Goal: Transaction & Acquisition: Book appointment/travel/reservation

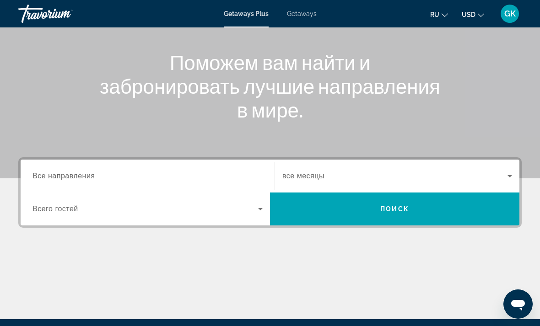
scroll to position [138, 0]
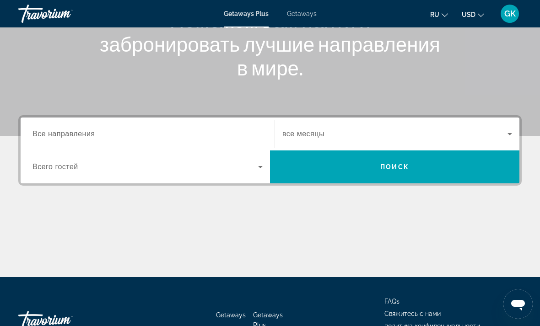
click at [203, 144] on div "Search widget" at bounding box center [147, 134] width 230 height 26
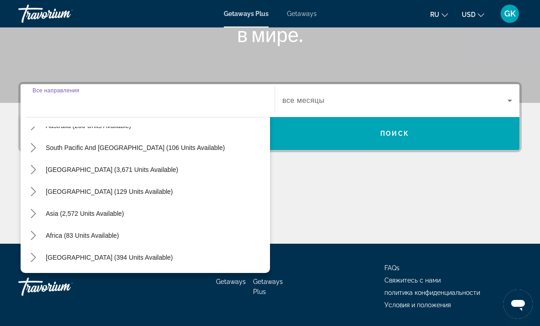
scroll to position [148, 0]
click at [109, 215] on span "Asia (2,572 units available)" at bounding box center [85, 213] width 78 height 7
type input "**********"
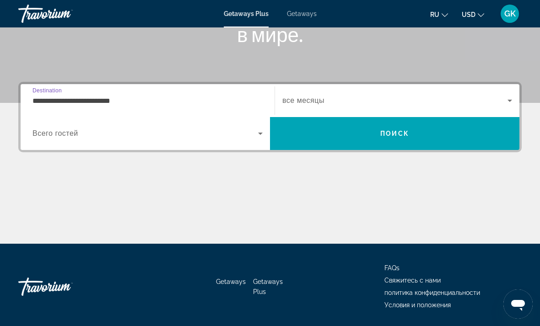
click at [402, 136] on span "Поиск" at bounding box center [394, 133] width 29 height 7
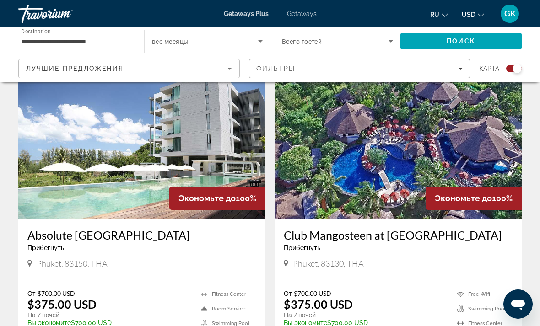
scroll to position [311, 0]
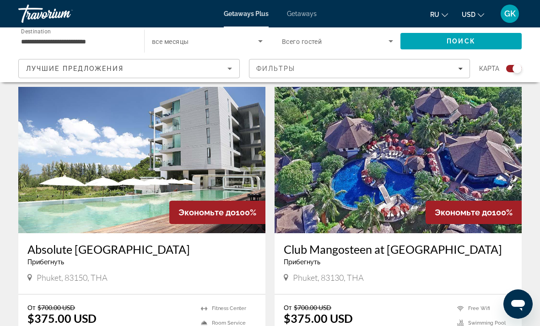
click at [501, 198] on img "Main content" at bounding box center [397, 160] width 247 height 146
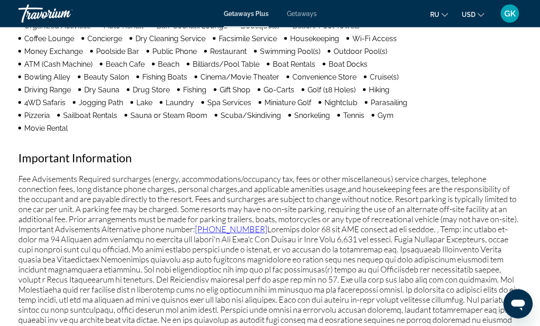
scroll to position [1000, 0]
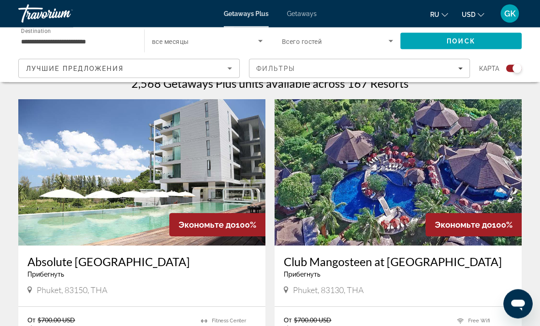
scroll to position [299, 0]
click at [187, 177] on img "Main content" at bounding box center [141, 172] width 247 height 146
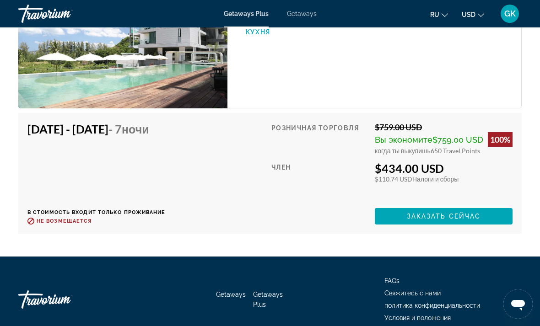
scroll to position [3002, 0]
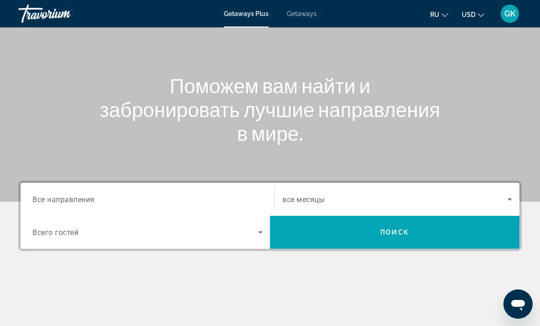
click at [227, 194] on input "Destination Все направления" at bounding box center [147, 199] width 230 height 11
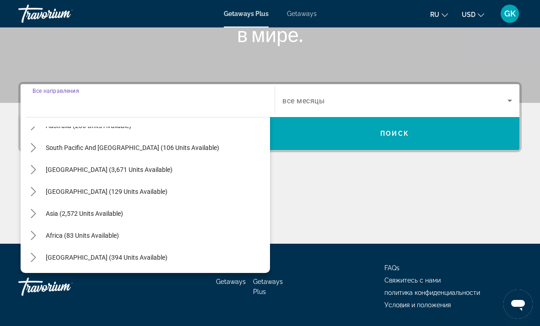
scroll to position [148, 0]
click at [108, 214] on span "Asia (2,572 units available)" at bounding box center [84, 213] width 77 height 7
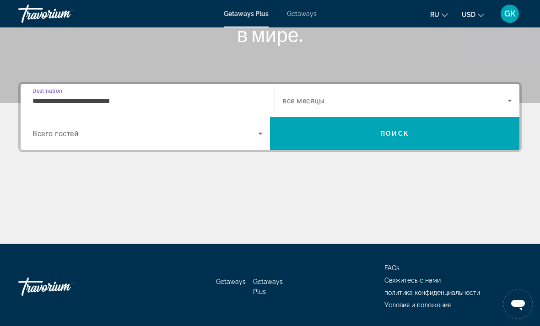
click at [173, 97] on input "**********" at bounding box center [147, 101] width 230 height 11
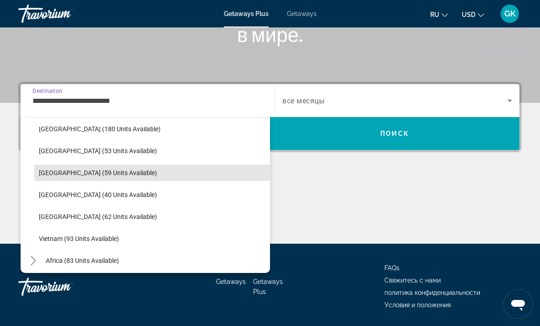
scroll to position [345, 0]
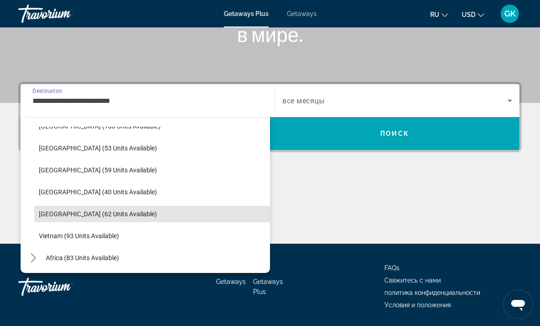
click at [113, 220] on span "Select destination: Thailand (62 units available)" at bounding box center [152, 214] width 236 height 22
type input "**********"
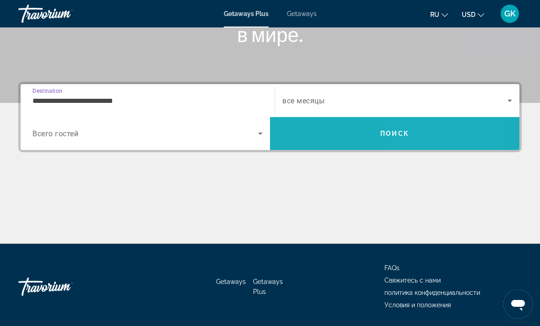
click at [418, 134] on span "Search" at bounding box center [394, 134] width 249 height 22
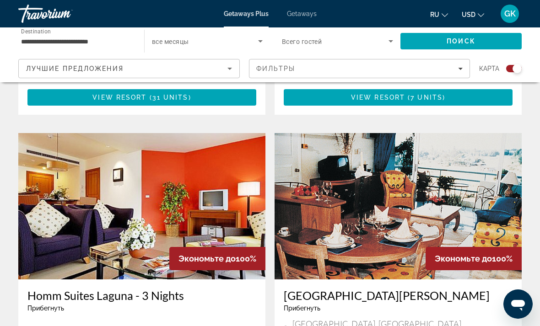
scroll to position [948, 0]
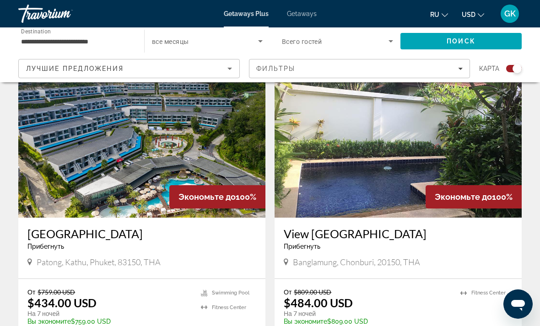
click at [235, 162] on img "Main content" at bounding box center [141, 144] width 247 height 146
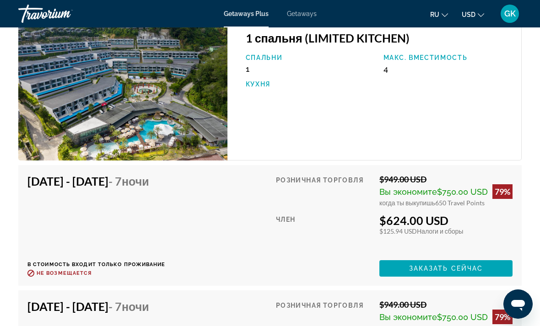
scroll to position [1757, 0]
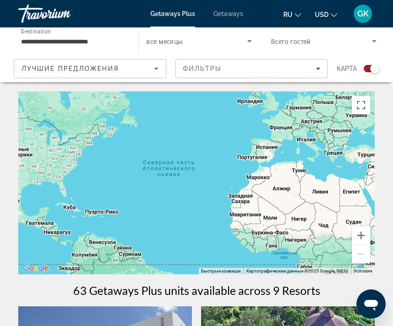
click at [247, 142] on div "Main content" at bounding box center [196, 182] width 357 height 183
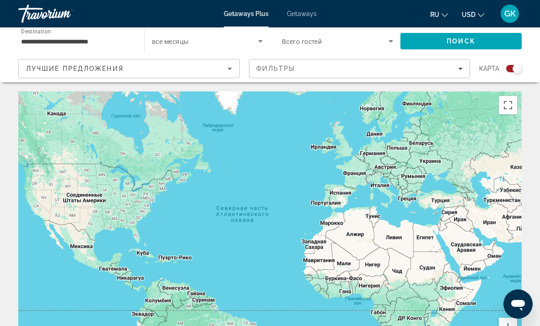
click at [108, 38] on input "**********" at bounding box center [76, 41] width 111 height 11
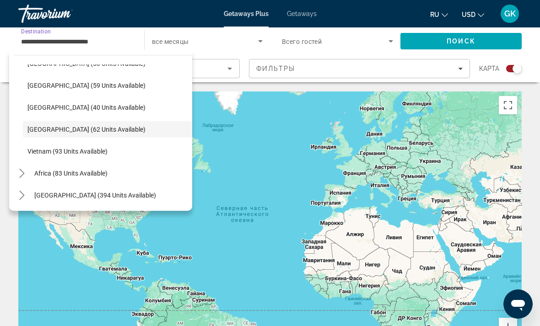
scroll to position [368, 0]
click at [91, 154] on span "Vietnam (93 units available)" at bounding box center [67, 151] width 80 height 7
type input "**********"
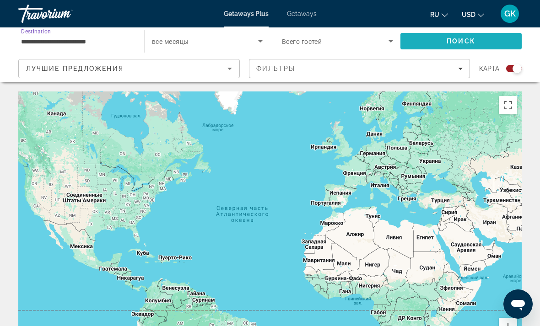
click at [475, 41] on span "Поиск" at bounding box center [460, 40] width 29 height 7
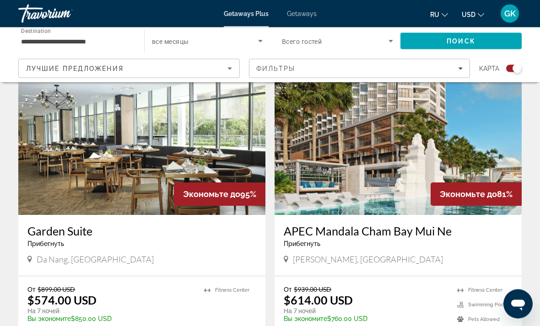
scroll to position [641, 0]
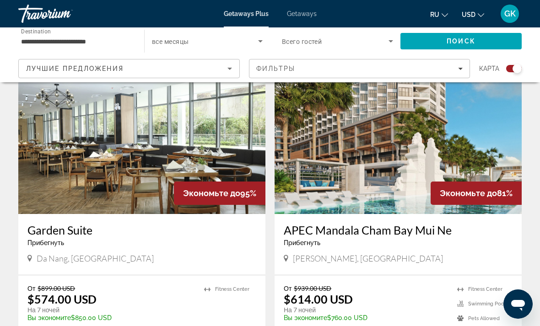
click at [503, 157] on img "Main content" at bounding box center [397, 141] width 247 height 146
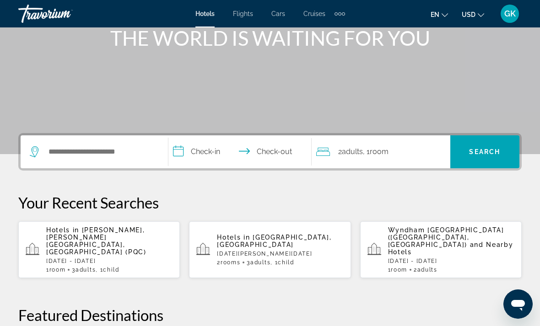
scroll to position [122, 0]
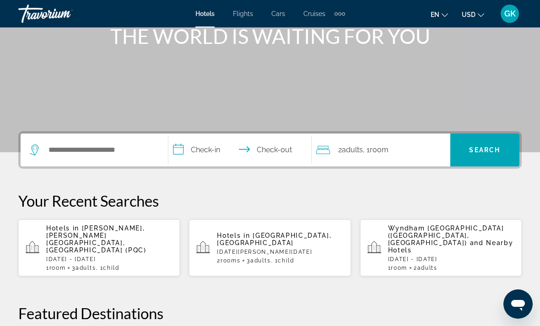
click at [128, 235] on p "Hotels in [PERSON_NAME], [PERSON_NAME][GEOGRAPHIC_DATA], [GEOGRAPHIC_DATA] (PQC)" at bounding box center [109, 239] width 126 height 29
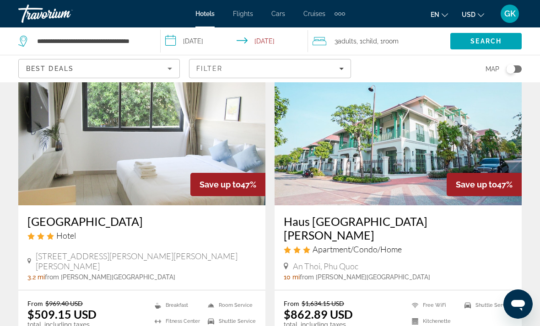
scroll to position [1138, 0]
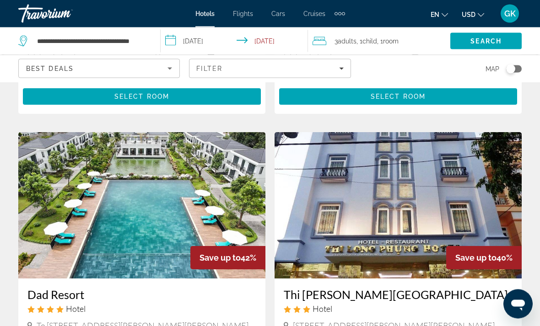
click at [490, 149] on img "Main content" at bounding box center [397, 206] width 247 height 146
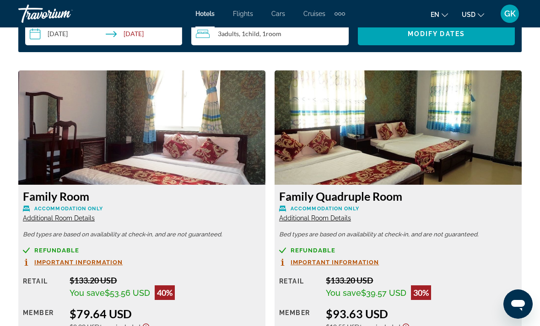
scroll to position [1384, 0]
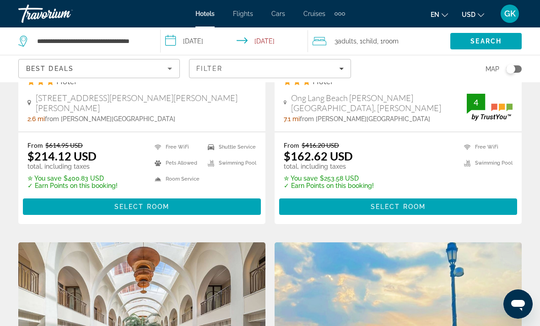
scroll to position [530, 0]
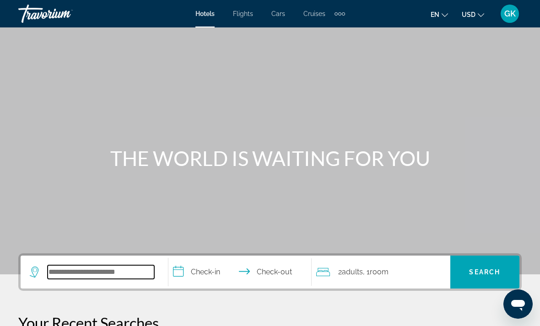
click at [119, 273] on input "Search hotel destination" at bounding box center [101, 272] width 107 height 14
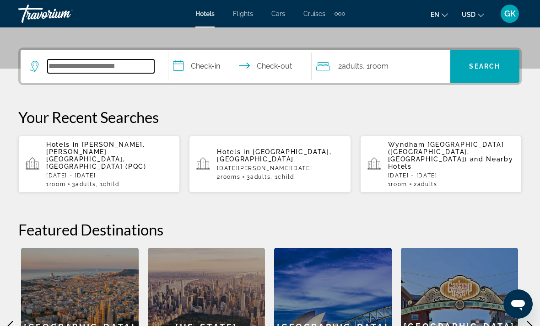
scroll to position [205, 0]
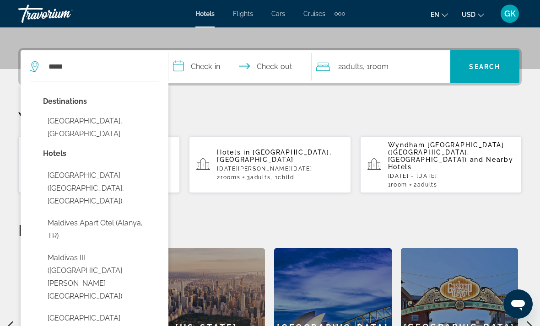
click at [97, 116] on button "[GEOGRAPHIC_DATA], [GEOGRAPHIC_DATA]" at bounding box center [101, 127] width 116 height 30
type input "**********"
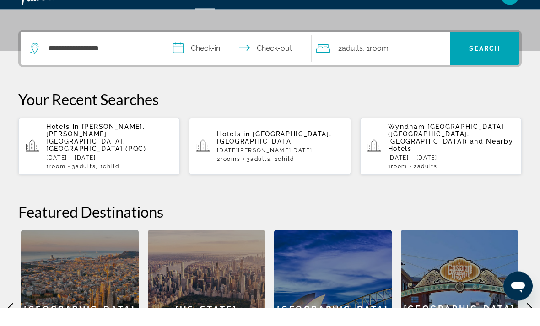
click at [176, 50] on input "**********" at bounding box center [241, 68] width 147 height 36
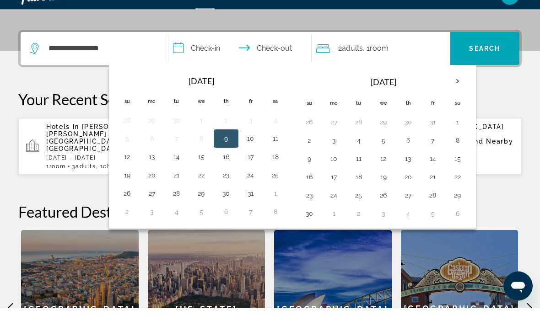
scroll to position [224, 0]
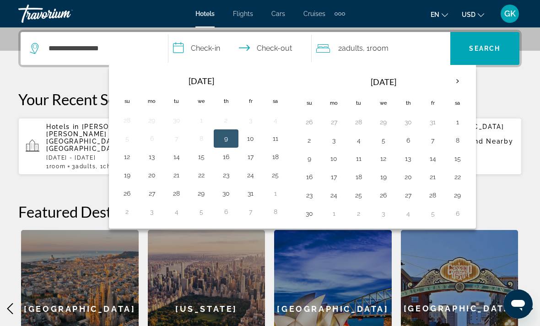
click at [456, 80] on th "Next month" at bounding box center [457, 81] width 25 height 20
click at [459, 79] on th "Next month" at bounding box center [457, 81] width 25 height 20
click at [455, 122] on button "3" at bounding box center [457, 122] width 15 height 13
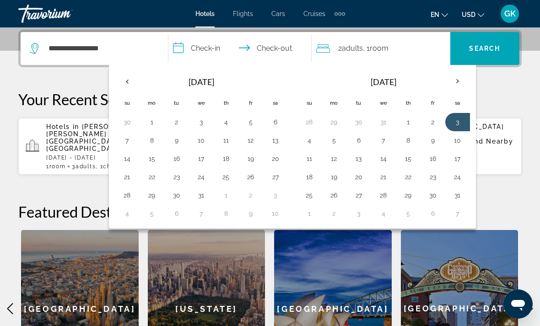
click at [408, 139] on button "8" at bounding box center [408, 140] width 15 height 13
type input "**********"
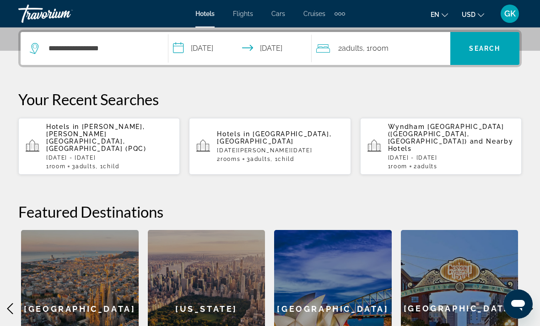
click at [490, 48] on span "Search" at bounding box center [484, 48] width 31 height 7
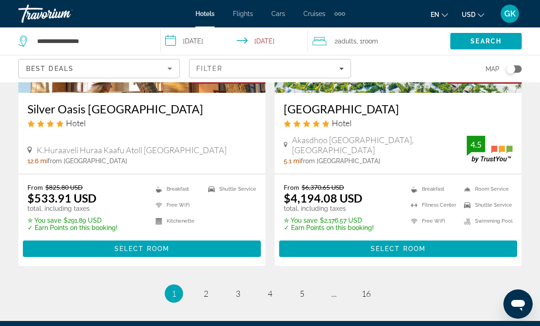
scroll to position [1971, 0]
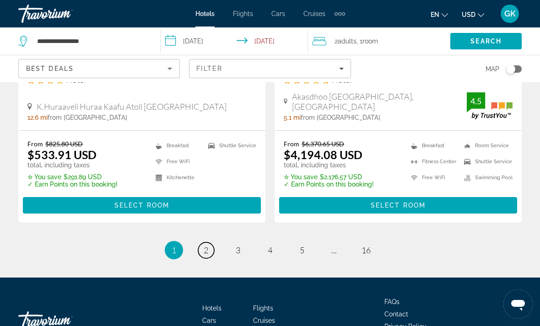
click at [200, 242] on link "page 2" at bounding box center [206, 250] width 16 height 16
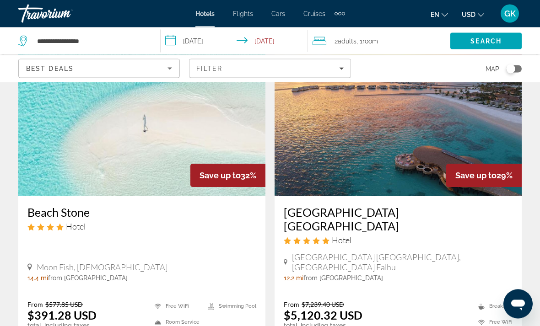
scroll to position [720, 0]
click at [209, 131] on img "Main content" at bounding box center [141, 123] width 247 height 146
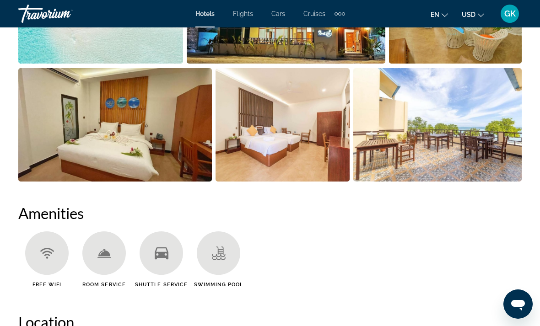
scroll to position [725, 0]
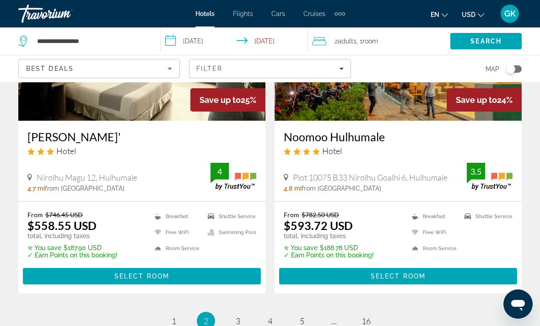
scroll to position [1921, 0]
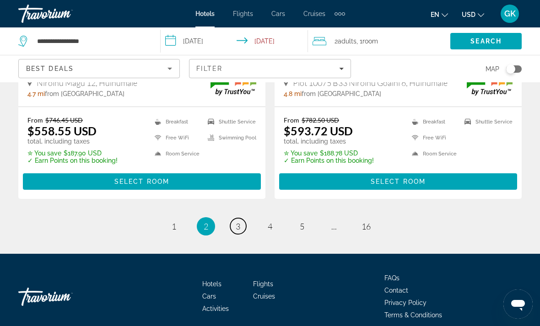
click at [238, 221] on span "3" at bounding box center [238, 226] width 5 height 10
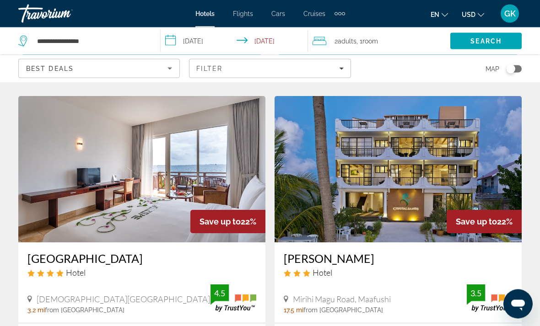
scroll to position [1069, 0]
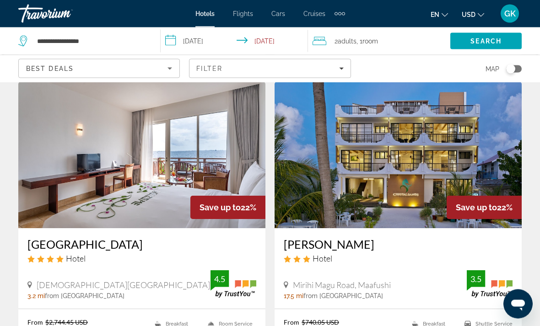
click at [454, 124] on img "Main content" at bounding box center [397, 155] width 247 height 146
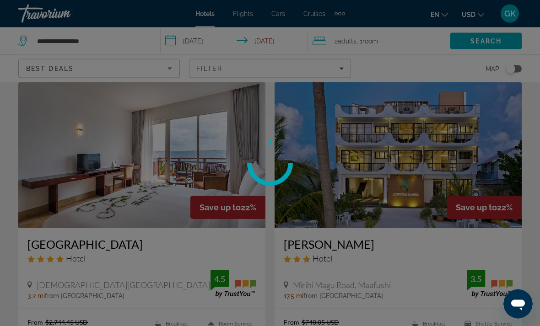
scroll to position [1083, 0]
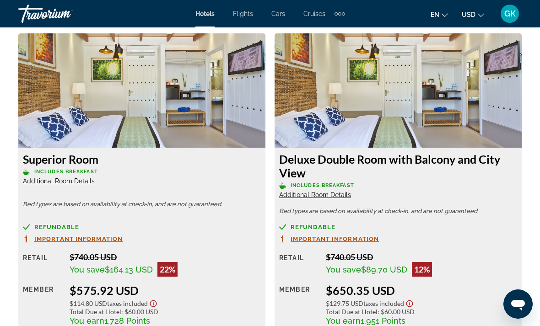
scroll to position [1425, 0]
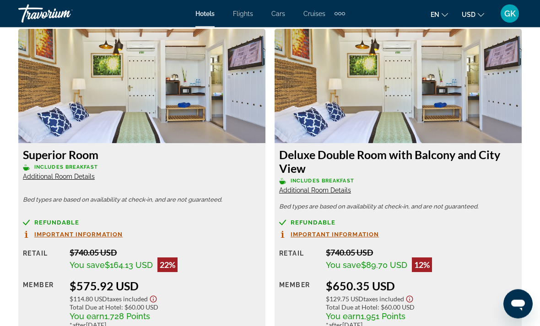
click at [178, 95] on img "Main content" at bounding box center [141, 86] width 247 height 114
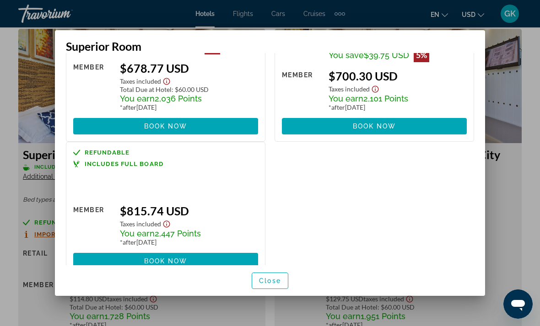
scroll to position [254, 0]
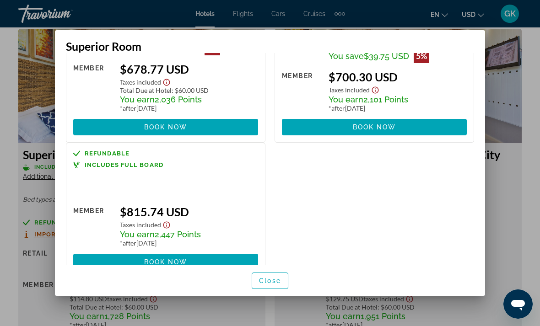
click at [530, 177] on div at bounding box center [270, 163] width 540 height 326
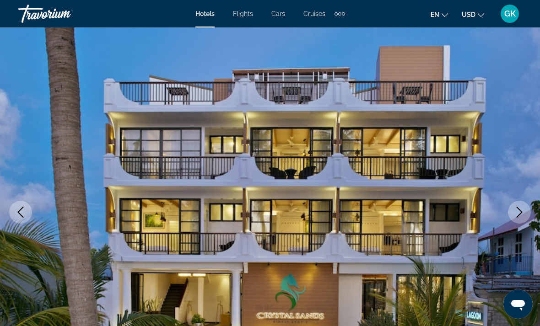
scroll to position [0, 0]
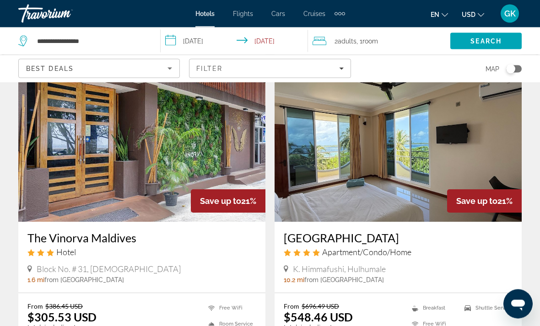
scroll to position [1736, 0]
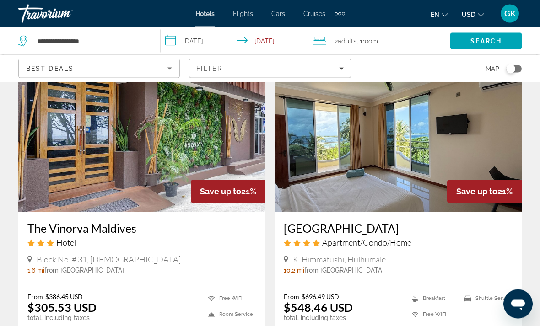
click at [209, 109] on img "Main content" at bounding box center [141, 139] width 247 height 146
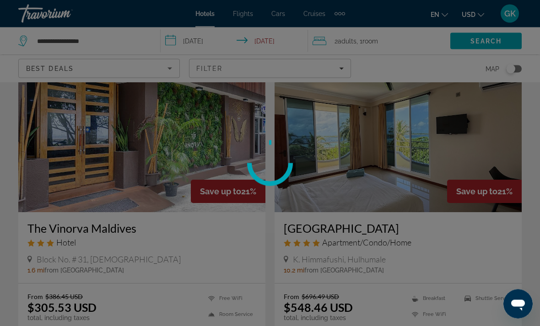
scroll to position [1773, 0]
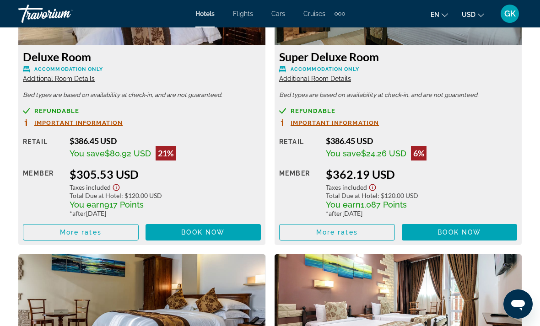
scroll to position [1509, 0]
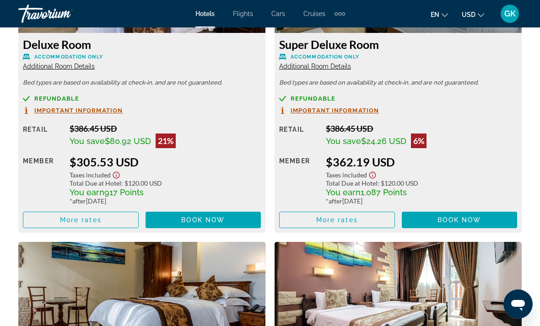
click at [113, 222] on span "Main content" at bounding box center [80, 220] width 115 height 22
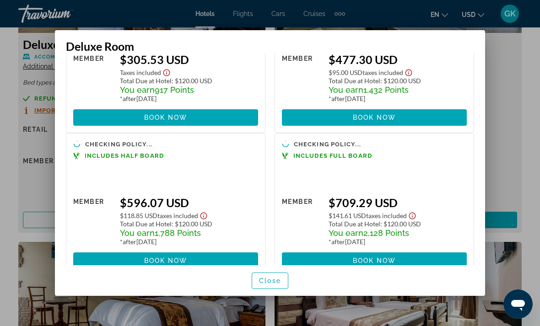
scroll to position [96, 0]
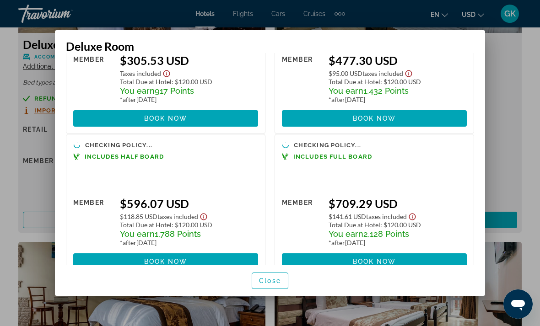
click at [275, 292] on span "button" at bounding box center [270, 281] width 36 height 22
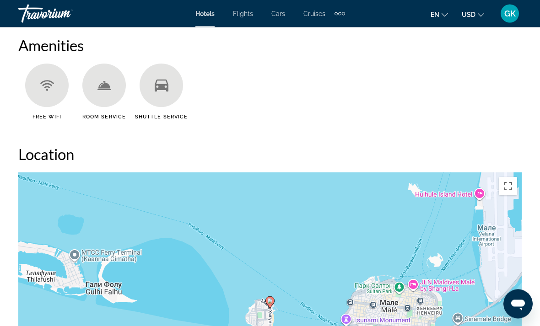
scroll to position [817, 0]
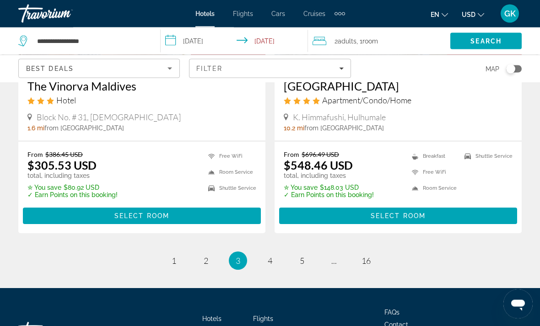
scroll to position [1920, 0]
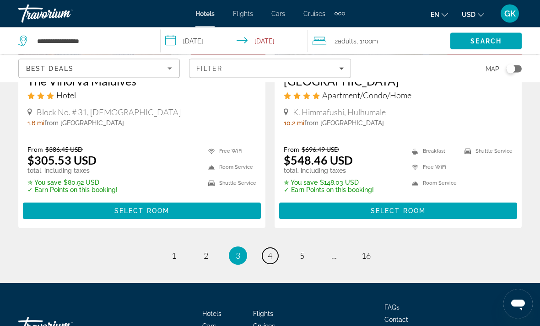
click at [265, 248] on link "page 4" at bounding box center [270, 256] width 16 height 16
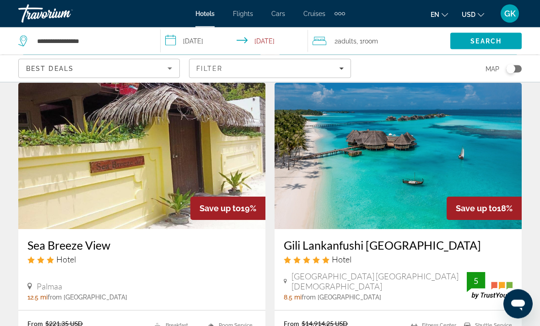
scroll to position [353, 0]
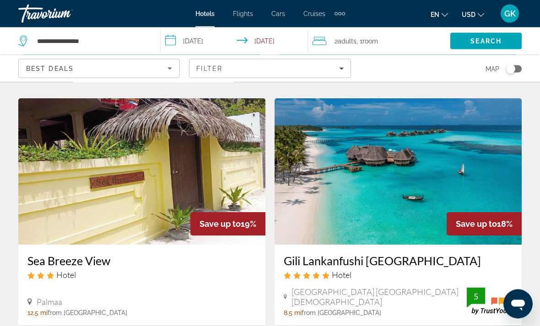
click at [215, 170] on img "Main content" at bounding box center [141, 172] width 247 height 146
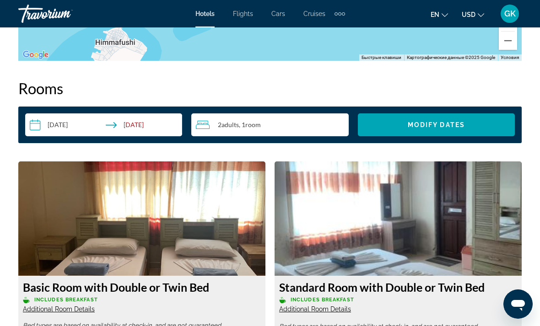
scroll to position [1259, 0]
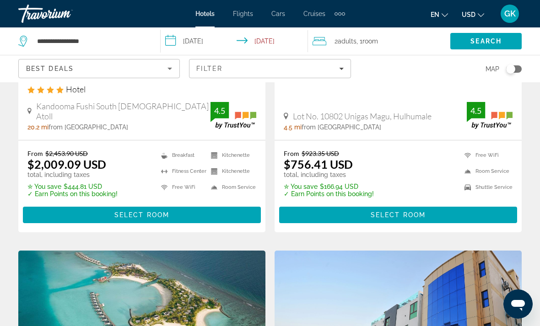
scroll to position [903, 0]
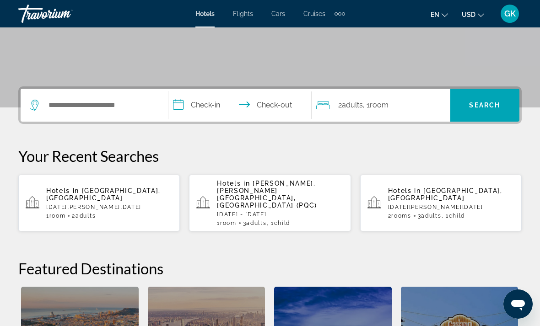
scroll to position [166, 0]
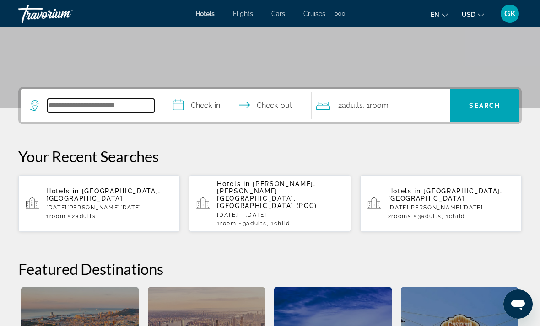
click at [76, 105] on input "Search hotel destination" at bounding box center [101, 106] width 107 height 14
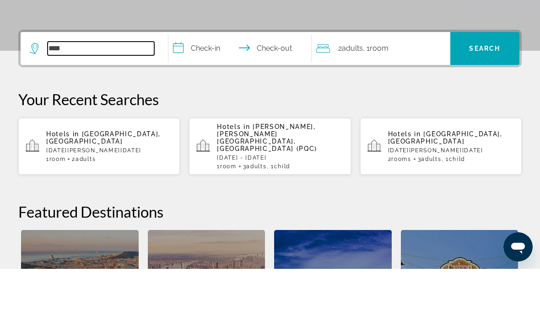
click at [78, 99] on input "****" at bounding box center [101, 106] width 107 height 14
type input "****"
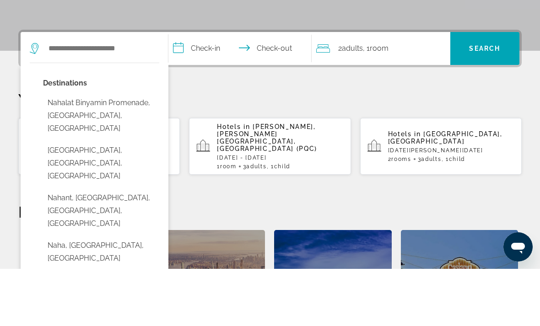
click at [72, 89] on div "Destinations Nahalat Binyamin Promenade, Tel Aviv, Israel Nahan, Himachal Prade…" at bounding box center [94, 105] width 129 height 33
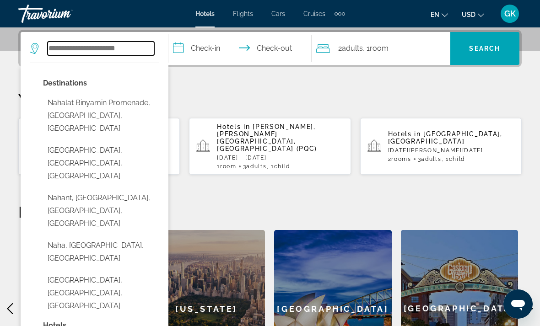
click at [67, 42] on input "Search hotel destination" at bounding box center [101, 49] width 107 height 14
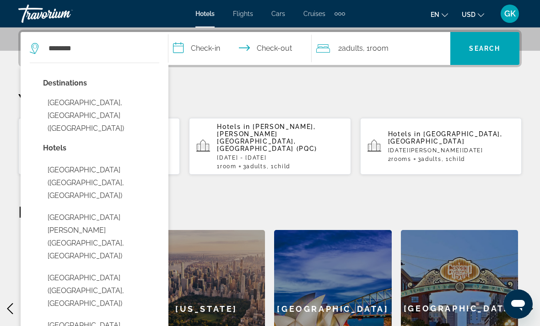
click at [61, 100] on button "Nha Trang, Vietnam (NHA)" at bounding box center [101, 115] width 116 height 43
type input "**********"
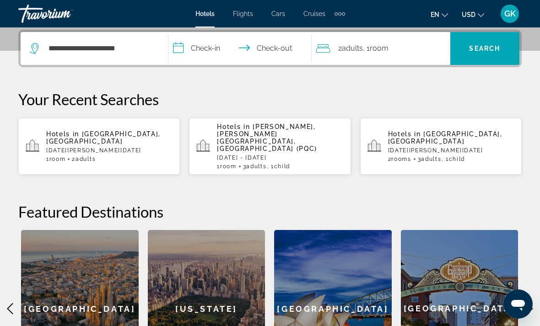
click at [176, 45] on input "**********" at bounding box center [241, 50] width 147 height 36
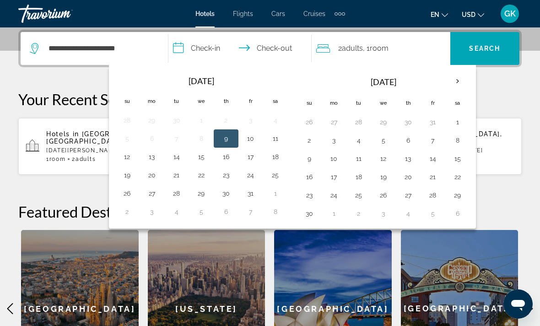
click at [127, 156] on button "12" at bounding box center [127, 156] width 15 height 13
click at [248, 158] on button "17" at bounding box center [250, 156] width 15 height 13
type input "**********"
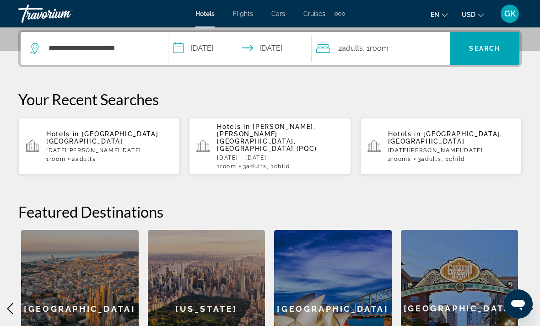
click at [493, 40] on span "Search" at bounding box center [484, 48] width 69 height 22
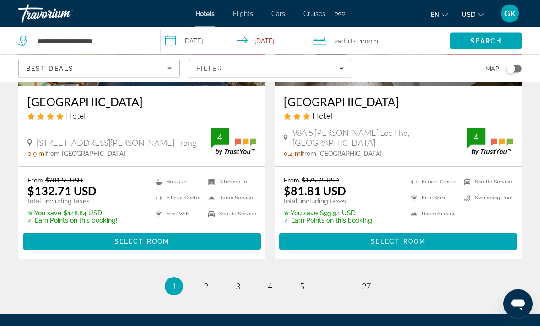
scroll to position [1867, 0]
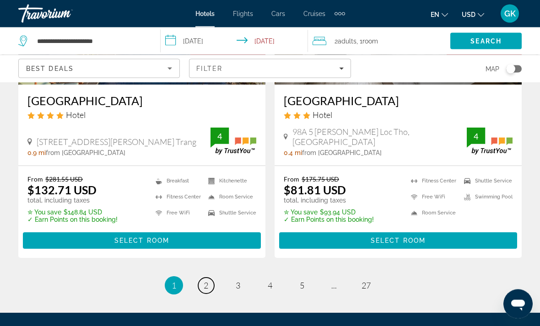
click at [205, 281] on span "2" at bounding box center [205, 286] width 5 height 10
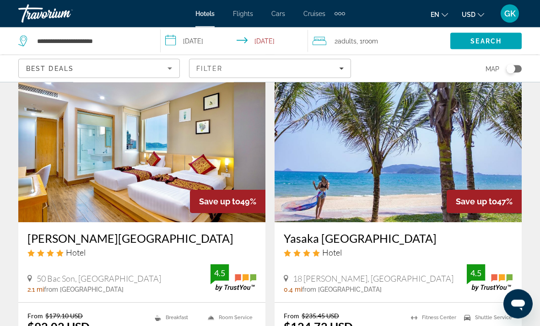
scroll to position [390, 0]
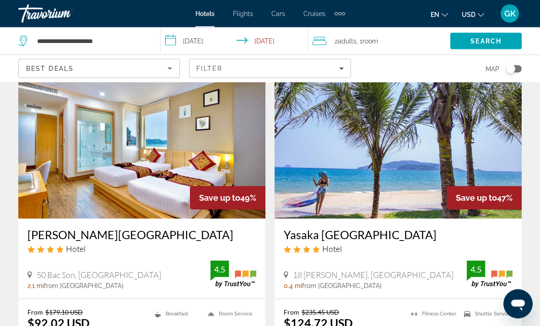
click at [338, 143] on img "Main content" at bounding box center [397, 146] width 247 height 146
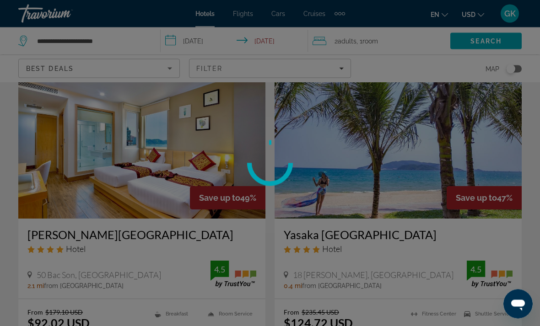
scroll to position [390, 0]
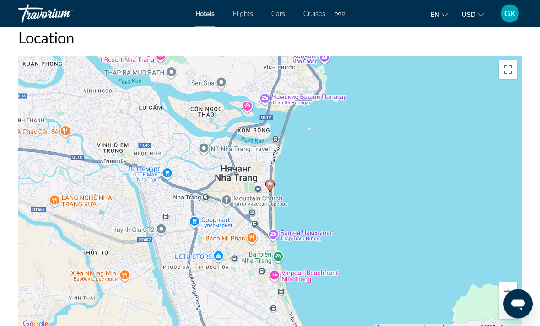
scroll to position [1015, 0]
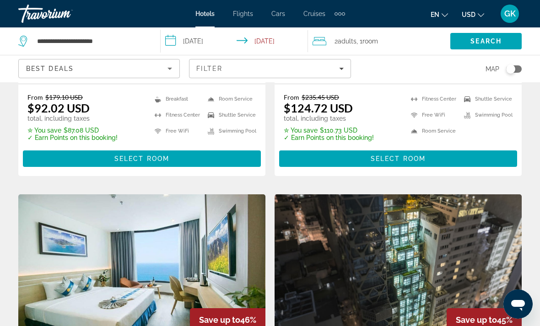
scroll to position [594, 0]
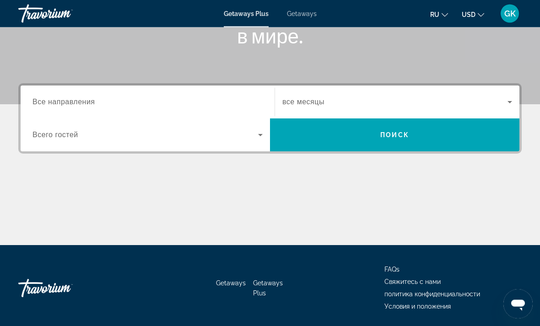
scroll to position [171, 0]
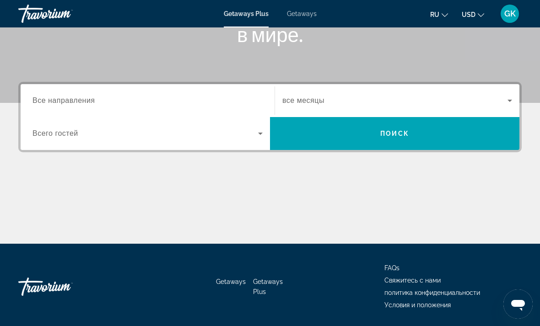
click at [47, 98] on span "Все направления" at bounding box center [63, 100] width 63 height 8
click at [47, 98] on input "Destination Все направления" at bounding box center [147, 101] width 230 height 11
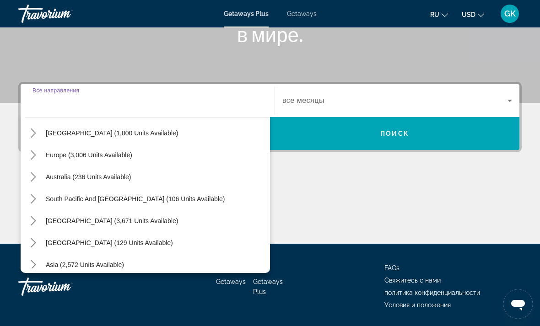
scroll to position [99, 0]
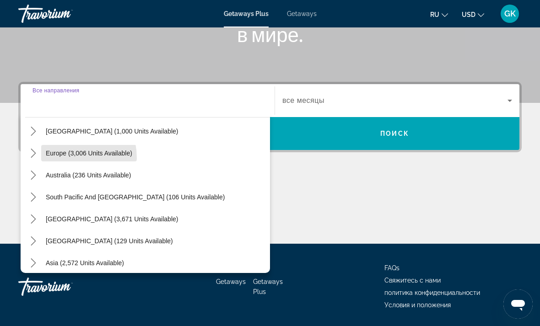
click at [56, 158] on span "Select destination: Europe (3,006 units available)" at bounding box center [89, 153] width 96 height 22
type input "**********"
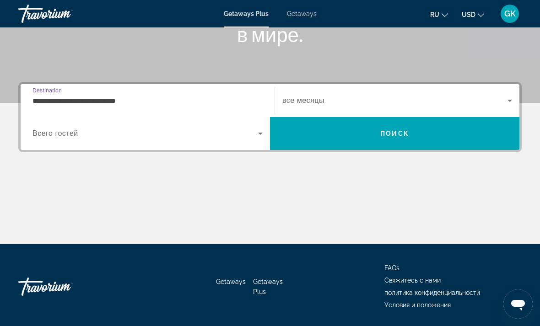
click at [328, 129] on span "Search" at bounding box center [394, 134] width 249 height 22
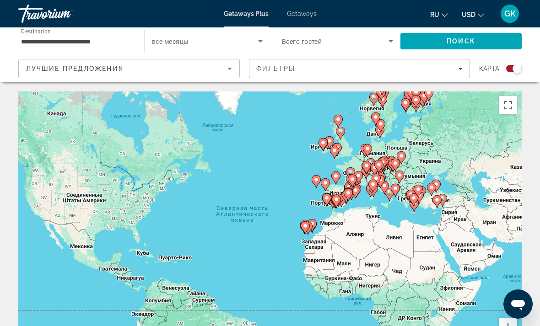
click at [41, 46] on input "**********" at bounding box center [76, 41] width 111 height 11
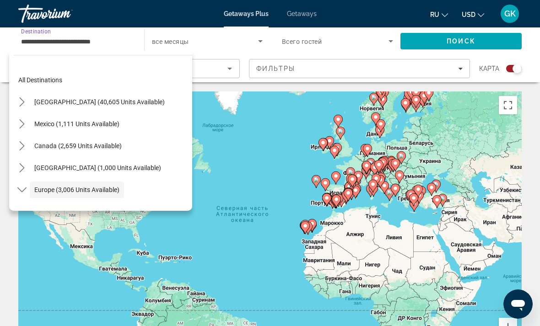
scroll to position [54, 0]
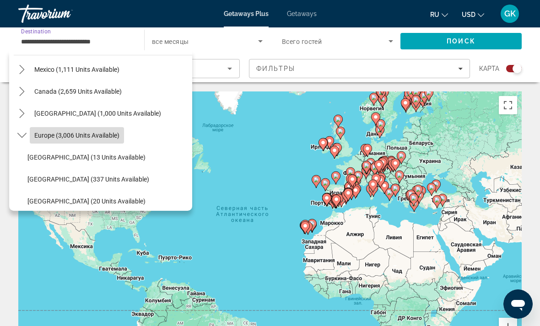
click at [33, 129] on span "Select destination: Europe (3,006 units available)" at bounding box center [77, 135] width 94 height 22
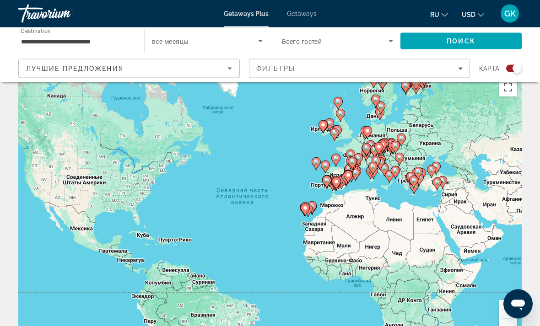
scroll to position [20, 0]
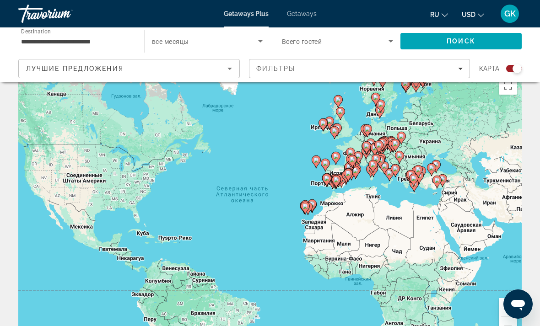
click at [40, 41] on input "**********" at bounding box center [76, 41] width 111 height 11
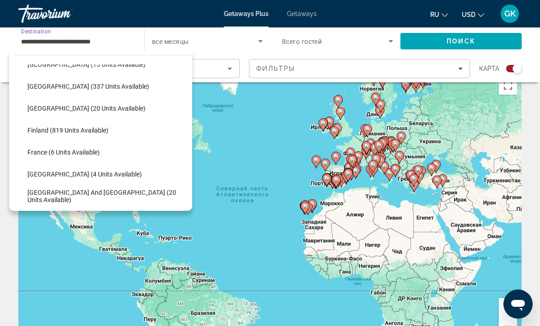
scroll to position [149, 0]
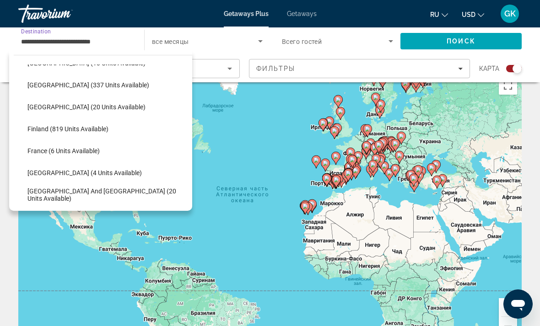
click at [42, 157] on span "Select destination: France (6 units available)" at bounding box center [107, 151] width 169 height 22
type input "**********"
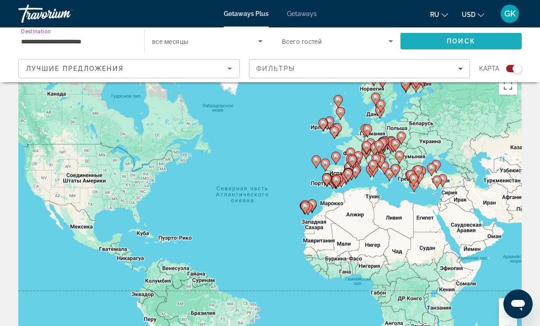
click at [440, 43] on span "Search" at bounding box center [460, 41] width 121 height 22
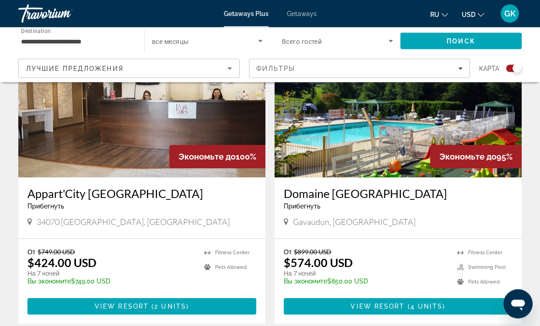
scroll to position [364, 0]
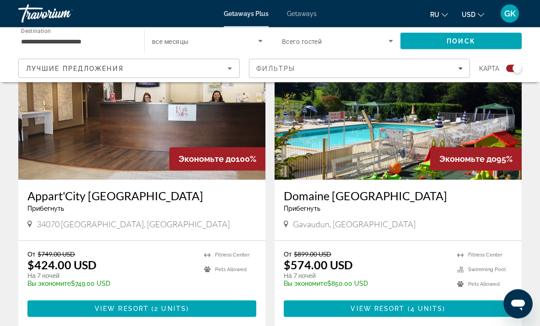
click at [327, 141] on img "Main content" at bounding box center [397, 107] width 247 height 146
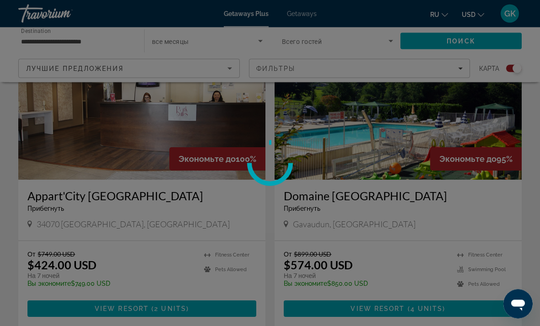
scroll to position [364, 0]
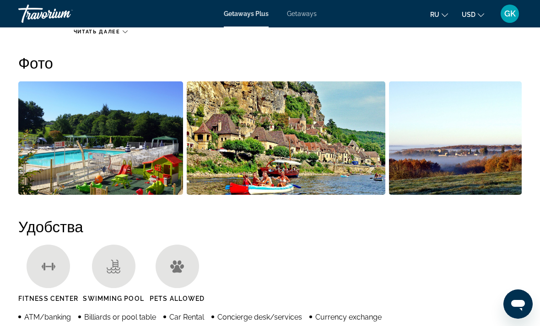
scroll to position [582, 0]
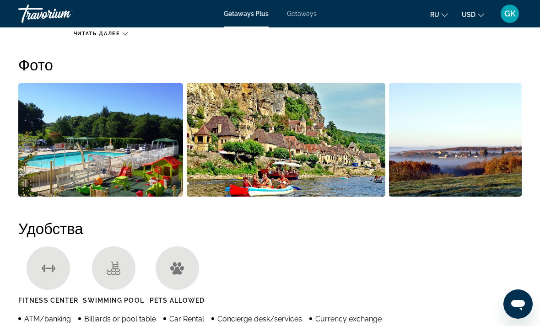
click at [59, 121] on img "Open full-screen image slider" at bounding box center [100, 139] width 165 height 113
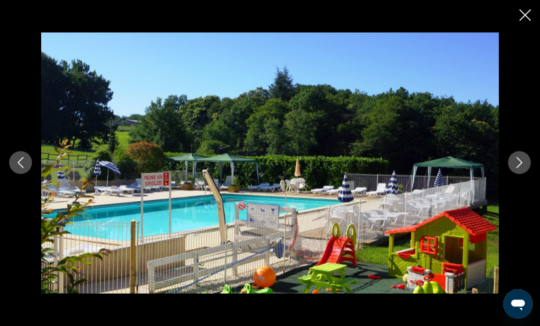
scroll to position [377, 0]
click at [18, 159] on icon "Previous image" at bounding box center [20, 162] width 11 height 11
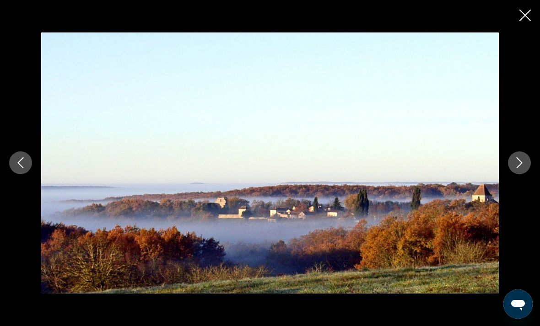
click at [15, 159] on icon "Previous image" at bounding box center [20, 162] width 11 height 11
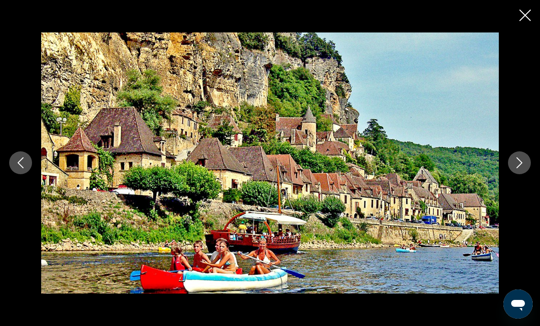
click at [529, 10] on icon "Close slideshow" at bounding box center [524, 15] width 11 height 11
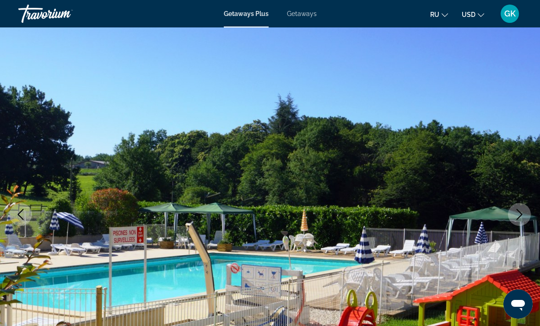
scroll to position [0, 0]
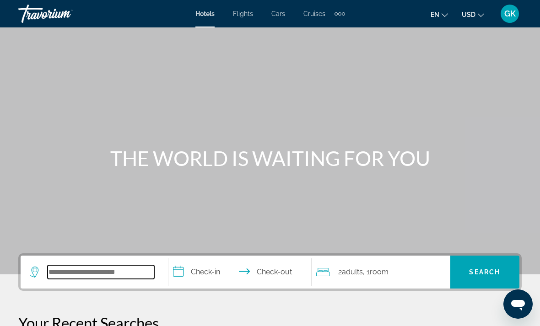
click at [119, 273] on input "Search hotel destination" at bounding box center [101, 272] width 107 height 14
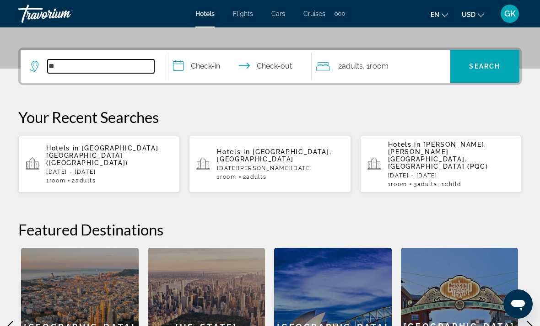
scroll to position [205, 0]
click at [95, 65] on input "**" at bounding box center [101, 67] width 107 height 14
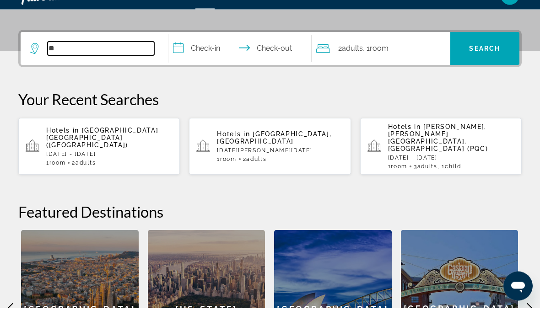
click at [88, 60] on input "**" at bounding box center [101, 67] width 107 height 14
click at [89, 60] on input "**" at bounding box center [101, 67] width 107 height 14
click at [82, 60] on input "**" at bounding box center [101, 67] width 107 height 14
click at [88, 60] on input "**" at bounding box center [101, 67] width 107 height 14
click at [89, 50] on div "**" at bounding box center [94, 66] width 129 height 33
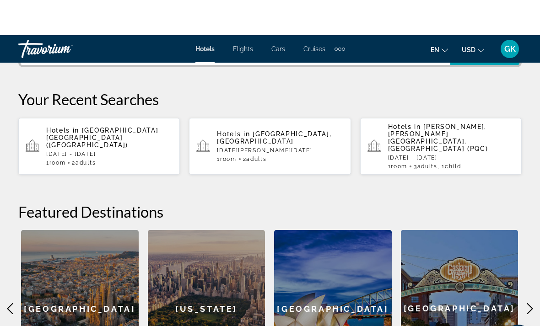
scroll to position [200, 0]
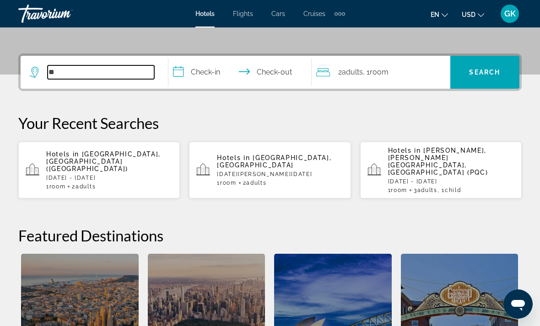
click at [85, 66] on input "**" at bounding box center [101, 72] width 107 height 14
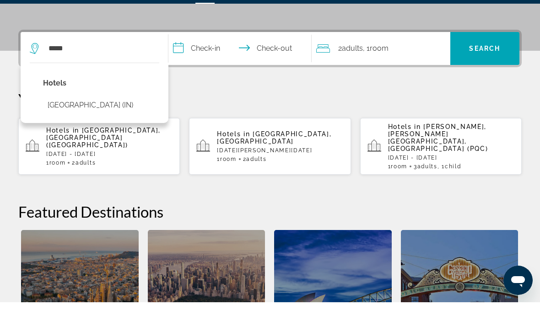
click at [70, 120] on button "[GEOGRAPHIC_DATA] (IN)" at bounding box center [90, 128] width 95 height 17
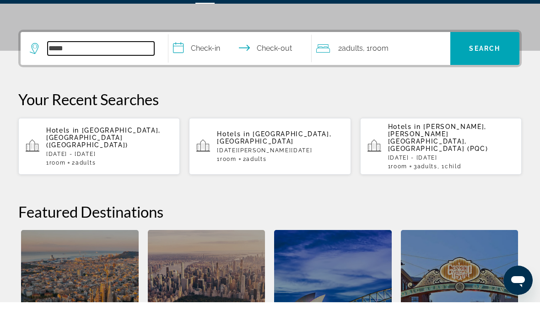
click at [122, 65] on input "*****" at bounding box center [101, 72] width 107 height 14
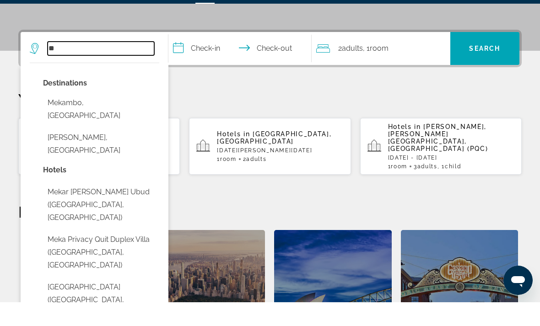
type input "*"
